Goal: Information Seeking & Learning: Learn about a topic

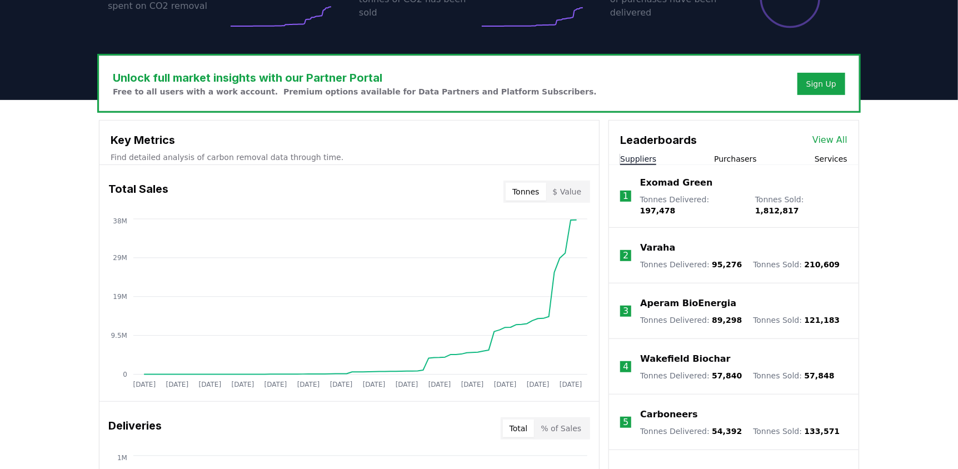
scroll to position [333, 0]
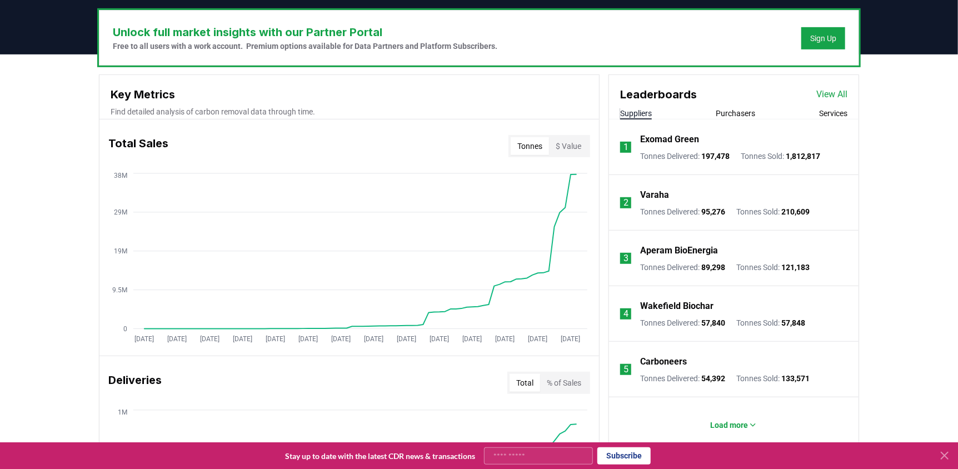
click at [943, 456] on icon at bounding box center [944, 455] width 13 height 13
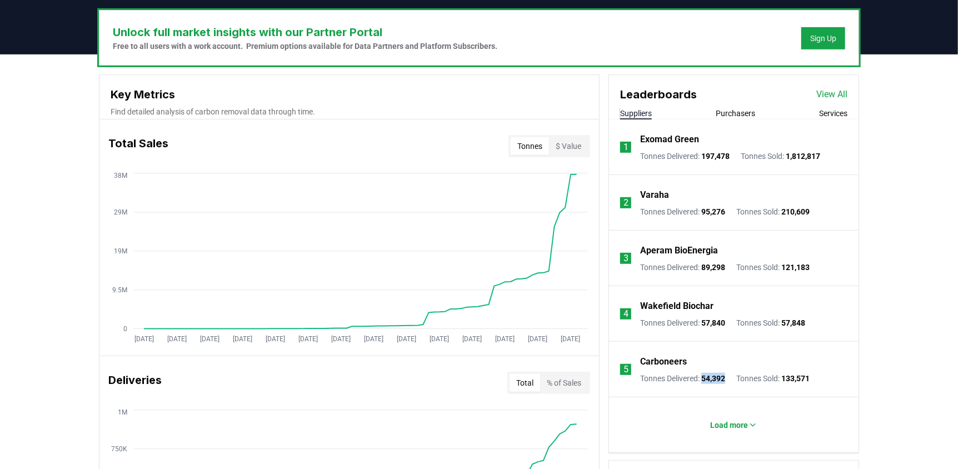
drag, startPoint x: 705, startPoint y: 378, endPoint x: 731, endPoint y: 378, distance: 26.1
click at [731, 378] on div "Tonnes Delivered : 54,392 Tonnes Sold : 133,571" at bounding box center [724, 378] width 169 height 11
click at [736, 375] on div "Tonnes Delivered : 54,392 Tonnes Sold : 133,571" at bounding box center [724, 378] width 169 height 11
click at [806, 377] on span "133,571" at bounding box center [795, 378] width 28 height 9
click at [704, 378] on p "Tonnes Delivered : 54,392" at bounding box center [682, 378] width 85 height 11
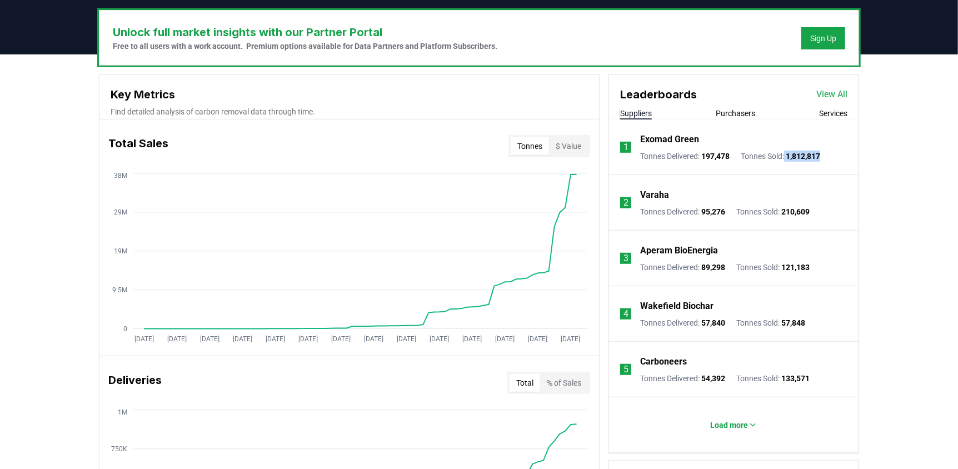
drag, startPoint x: 829, startPoint y: 154, endPoint x: 784, endPoint y: 159, distance: 45.8
click at [790, 156] on li "1 Exomad Green Tonnes Delivered : 197,478 Tonnes Sold : 1,812,817" at bounding box center [733, 147] width 249 height 56
click at [816, 161] on li "1 Exomad Green Tonnes Delivered : 197,478 Tonnes Sold : 1,812,817" at bounding box center [733, 147] width 249 height 56
click at [819, 157] on span "1,812,817" at bounding box center [803, 156] width 34 height 9
